Goal: Information Seeking & Learning: Find specific fact

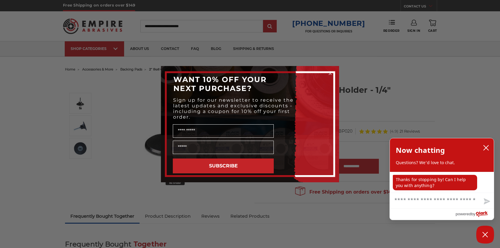
click at [330, 72] on circle "Close dialog" at bounding box center [331, 73] width 6 height 6
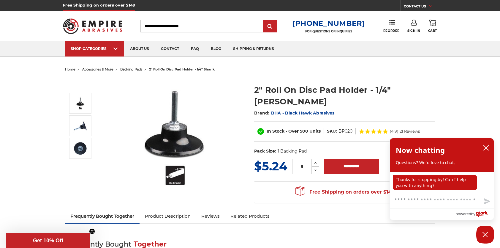
click at [343, 128] on dd "BP020" at bounding box center [346, 131] width 14 height 6
copy dd "BP020"
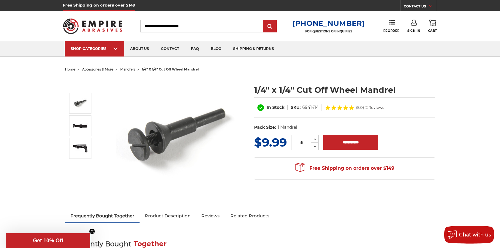
click at [308, 107] on dd "6941414" at bounding box center [310, 107] width 16 height 6
copy dd "6941414"
